Goal: Navigation & Orientation: Understand site structure

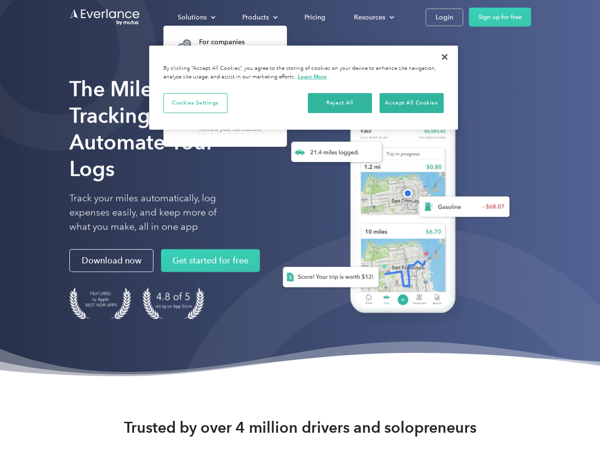
click at [196, 17] on div "Solutions" at bounding box center [192, 17] width 29 height 12
click at [259, 17] on div "Products" at bounding box center [255, 17] width 27 height 12
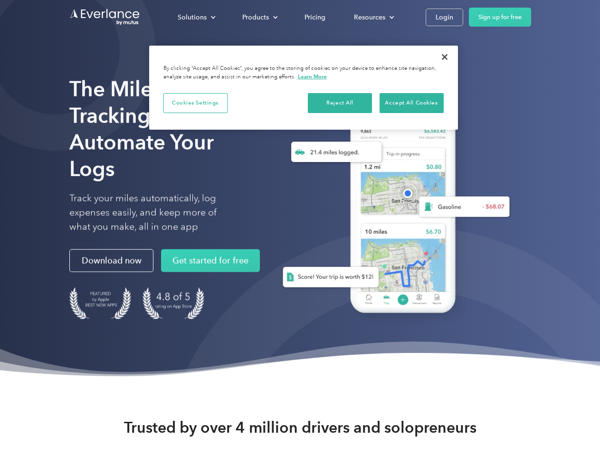
click at [373, 17] on div "Resources" at bounding box center [369, 17] width 31 height 12
click at [195, 103] on button "Cookies Settings" at bounding box center [195, 103] width 64 height 20
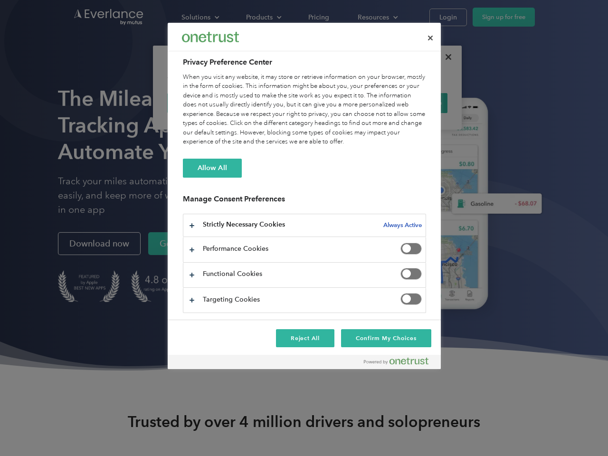
click at [340, 103] on div "When you visit any website, it may store or retrieve information on your browse…" at bounding box center [304, 110] width 243 height 74
click at [411, 103] on div "When you visit any website, it may store or retrieve information on your browse…" at bounding box center [304, 110] width 243 height 74
click at [444, 57] on div at bounding box center [304, 228] width 608 height 456
